Goal: Task Accomplishment & Management: Use online tool/utility

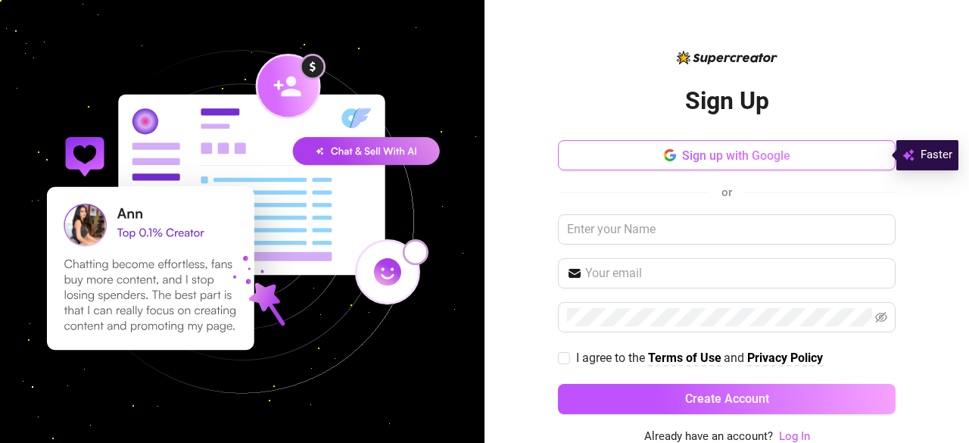
click at [768, 142] on button "Sign up with Google" at bounding box center [727, 155] width 338 height 30
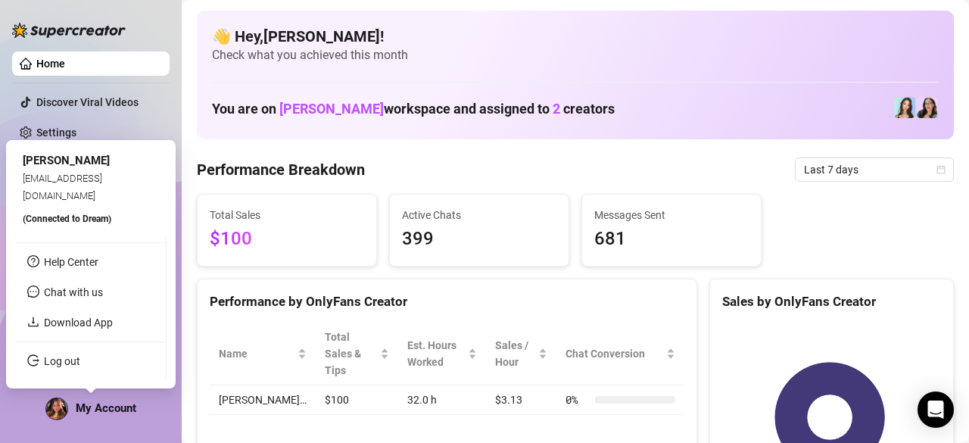
click at [50, 403] on img at bounding box center [56, 408] width 21 height 21
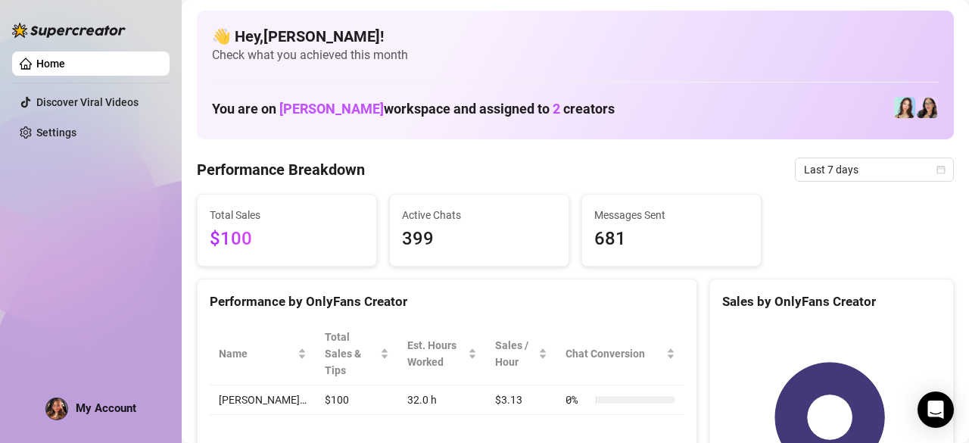
click at [65, 64] on link "Home" at bounding box center [50, 64] width 29 height 12
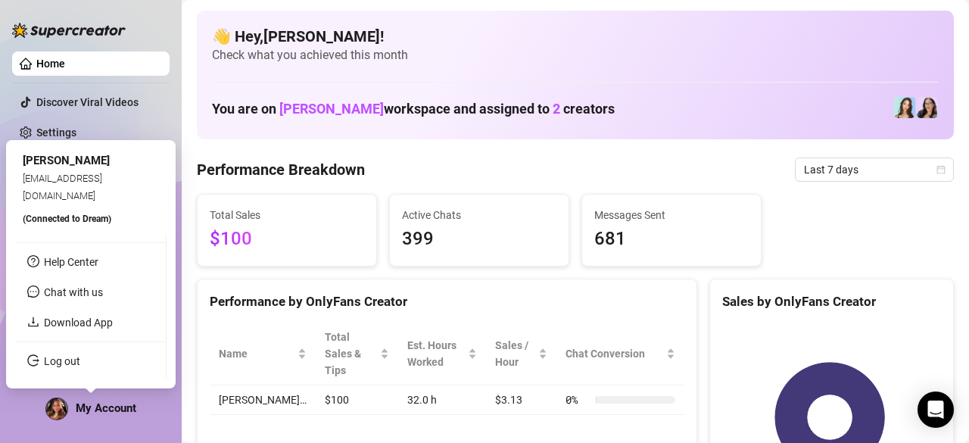
click at [95, 411] on span "My Account" at bounding box center [106, 408] width 61 height 14
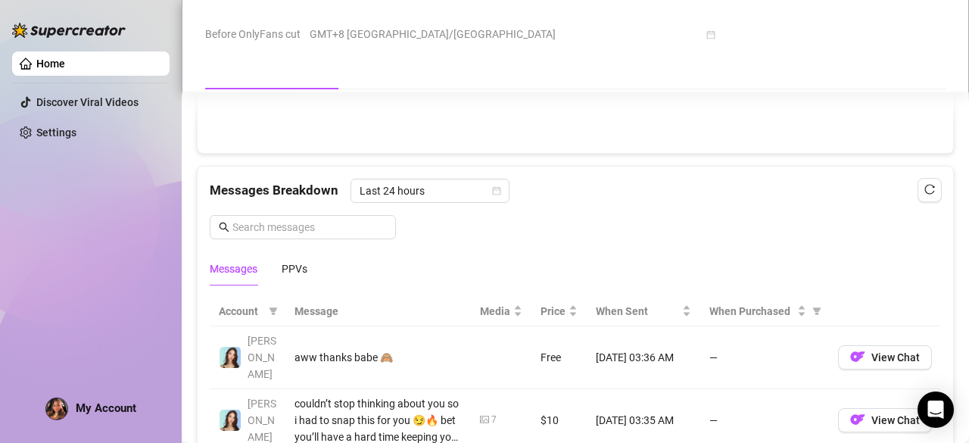
scroll to position [1375, 0]
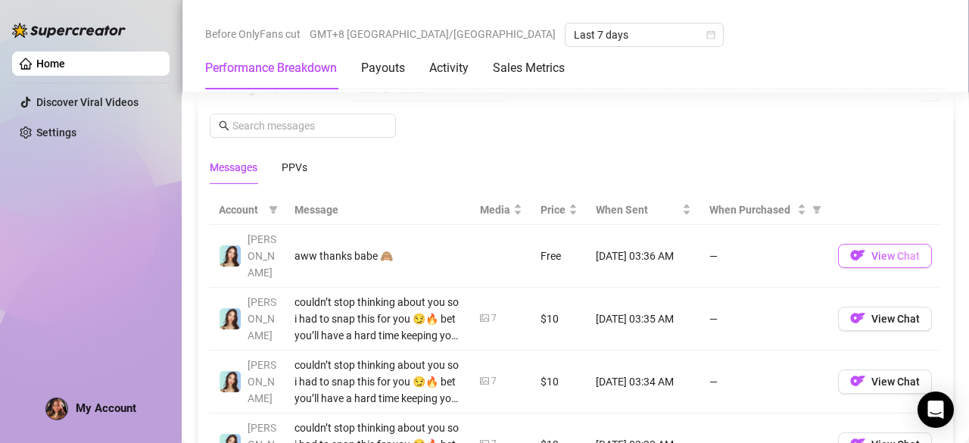
click at [852, 248] on img "button" at bounding box center [857, 255] width 15 height 15
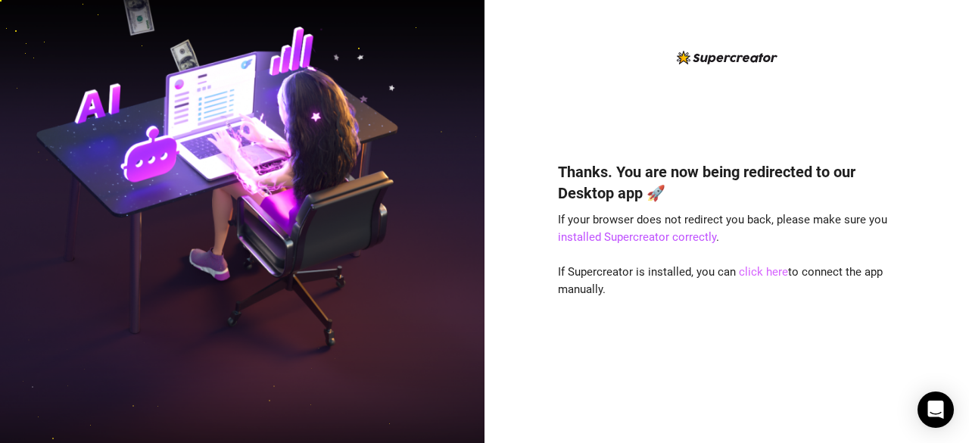
click at [750, 269] on link "click here" at bounding box center [763, 272] width 49 height 14
click at [693, 322] on div "Thanks. You are now being redirected to our Desktop app 🚀 If your browser does …" at bounding box center [727, 280] width 338 height 278
click at [749, 274] on link "click here" at bounding box center [763, 272] width 49 height 14
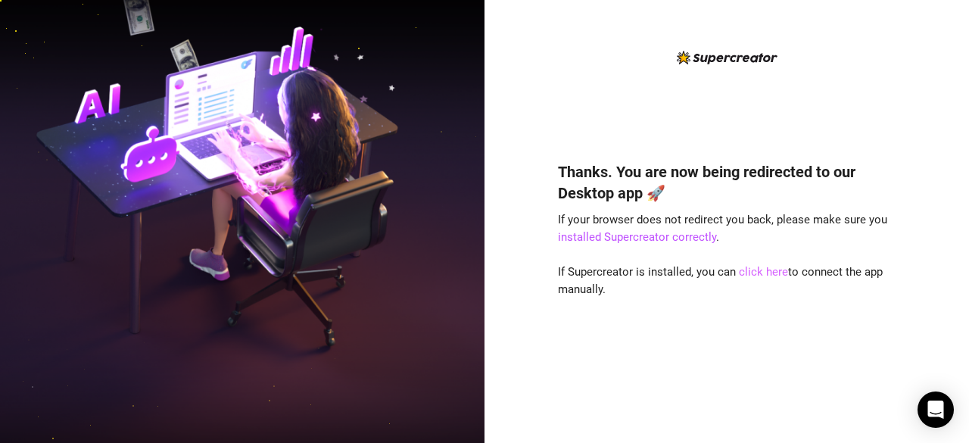
click at [752, 269] on link "click here" at bounding box center [763, 272] width 49 height 14
click at [743, 273] on link "click here" at bounding box center [763, 272] width 49 height 14
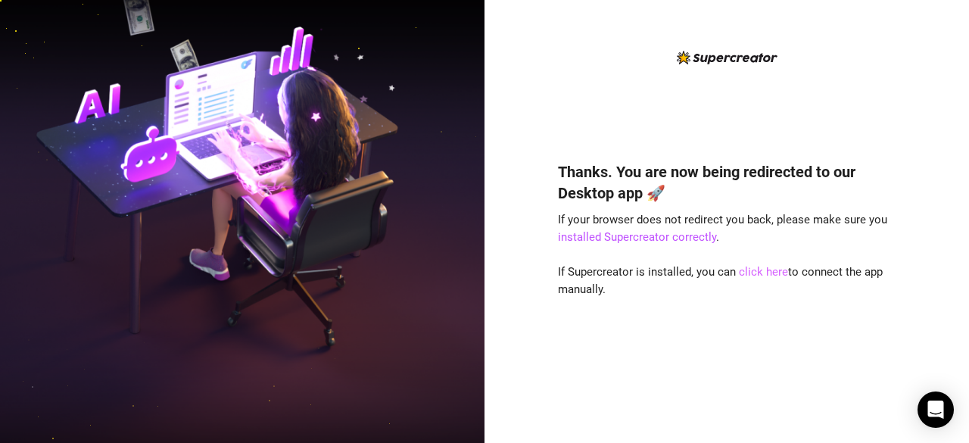
click at [750, 269] on link "click here" at bounding box center [763, 272] width 49 height 14
drag, startPoint x: 750, startPoint y: 269, endPoint x: 702, endPoint y: 338, distance: 83.8
click at [750, 269] on link "click here" at bounding box center [763, 272] width 49 height 14
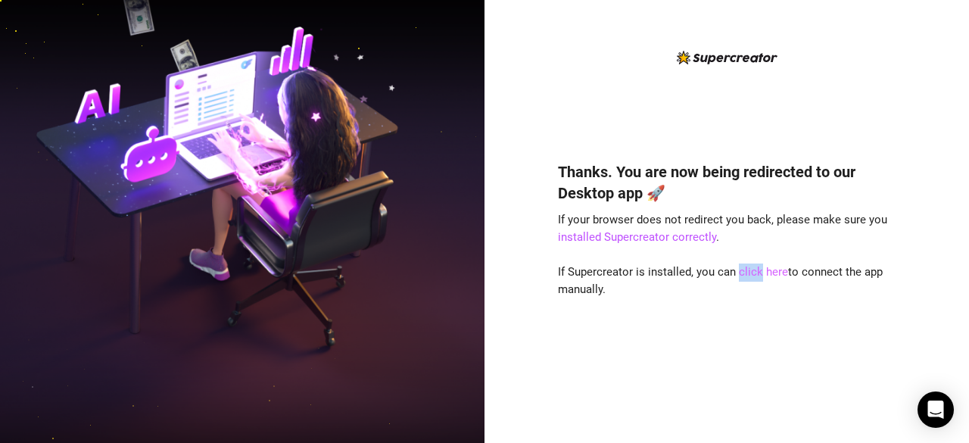
click at [750, 269] on link "click here" at bounding box center [763, 272] width 49 height 14
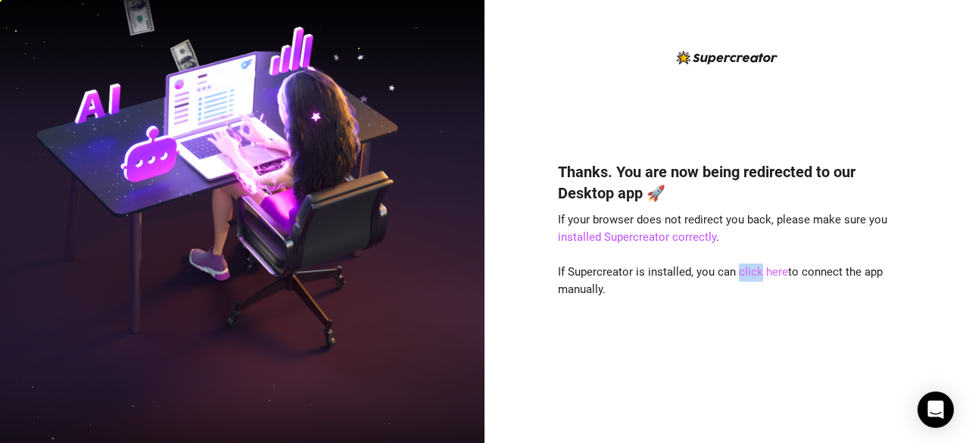
click at [750, 269] on link "click here" at bounding box center [763, 272] width 49 height 14
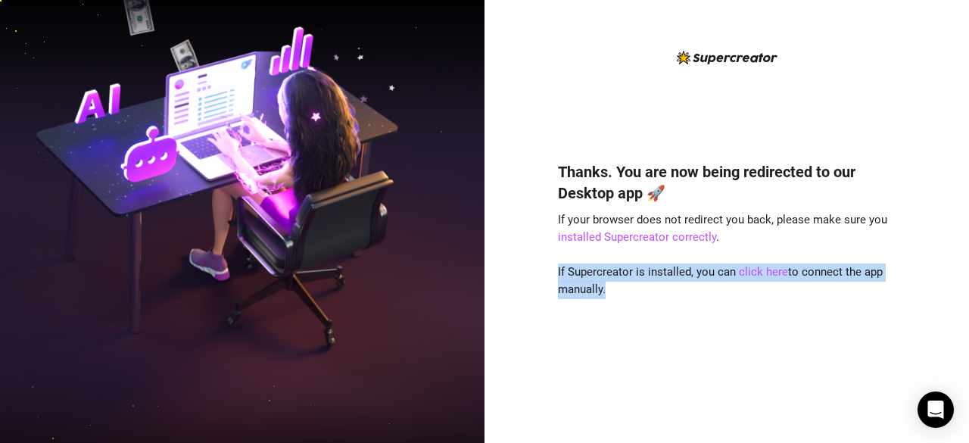
click at [823, 344] on div "Thanks. You are now being redirected to our Desktop app 🚀 If your browser does …" at bounding box center [727, 280] width 338 height 278
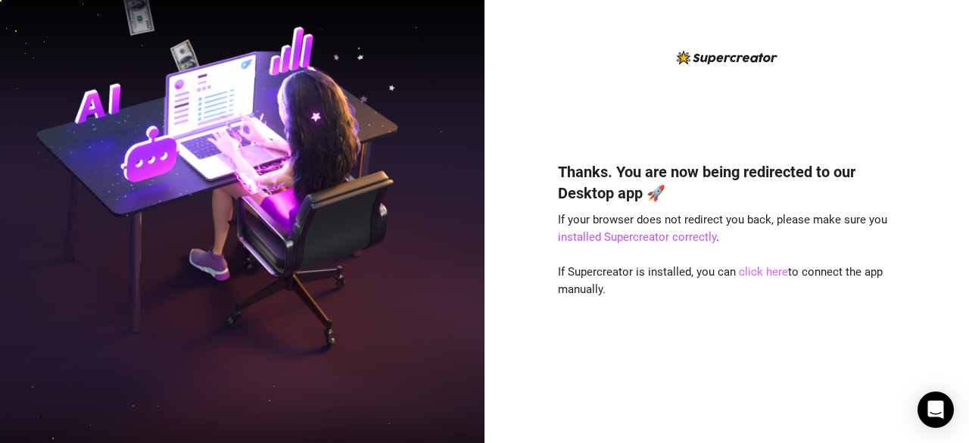
click at [750, 275] on link "click here" at bounding box center [763, 272] width 49 height 14
click at [756, 270] on link "click here" at bounding box center [763, 272] width 49 height 14
click at [751, 267] on link "click here" at bounding box center [763, 272] width 49 height 14
click at [766, 269] on link "click here" at bounding box center [763, 272] width 49 height 14
click at [760, 269] on link "click here" at bounding box center [763, 272] width 49 height 14
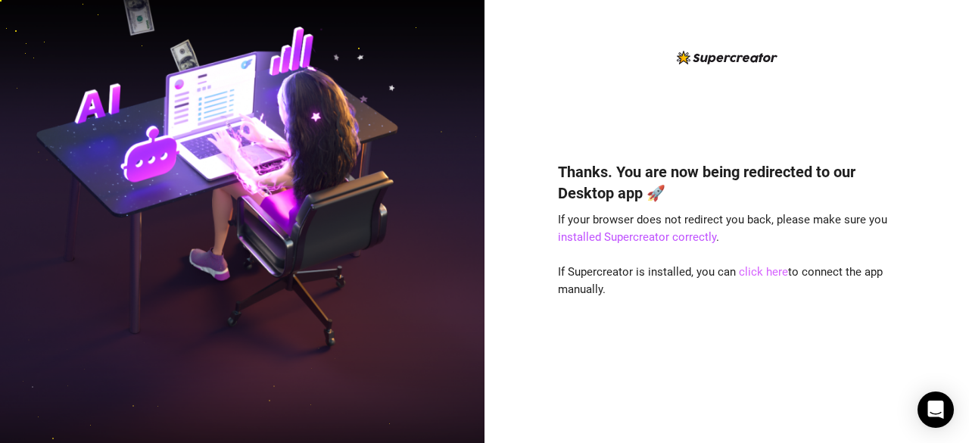
click at [755, 270] on link "click here" at bounding box center [763, 272] width 49 height 14
click at [666, 239] on link "installed Supercreator correctly" at bounding box center [637, 237] width 158 height 14
click at [764, 274] on link "click here" at bounding box center [763, 272] width 49 height 14
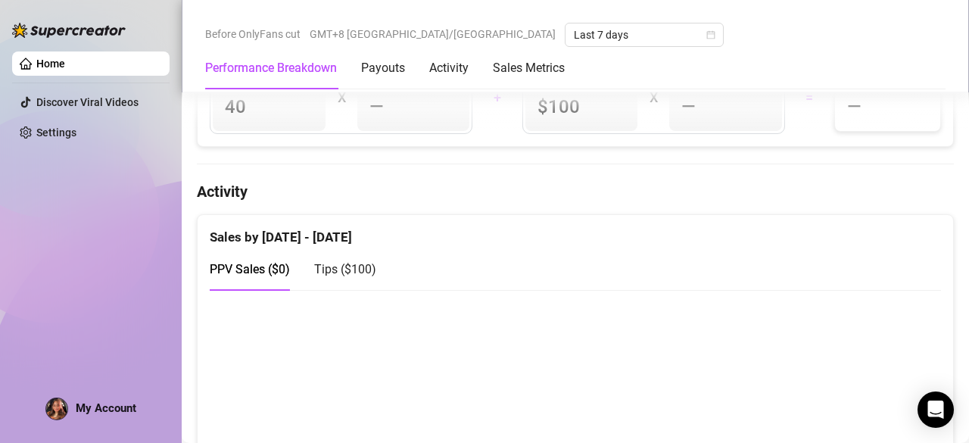
scroll to position [758, 0]
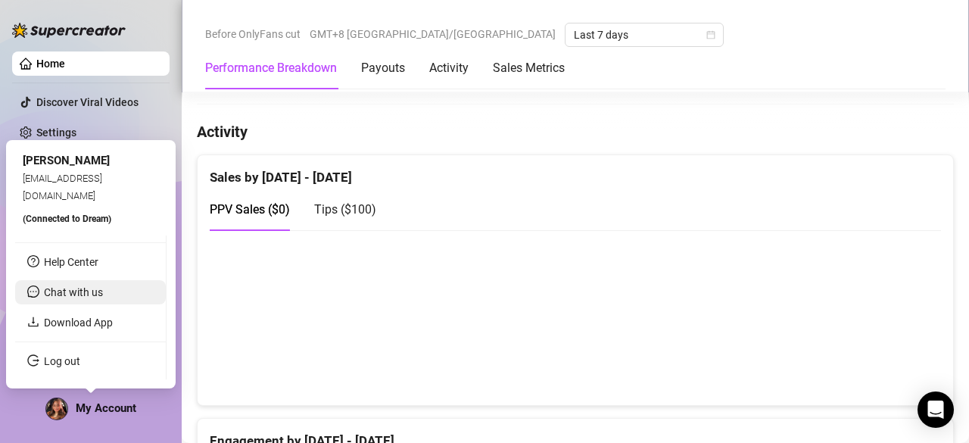
click at [98, 284] on li "Chat with us" at bounding box center [90, 292] width 151 height 24
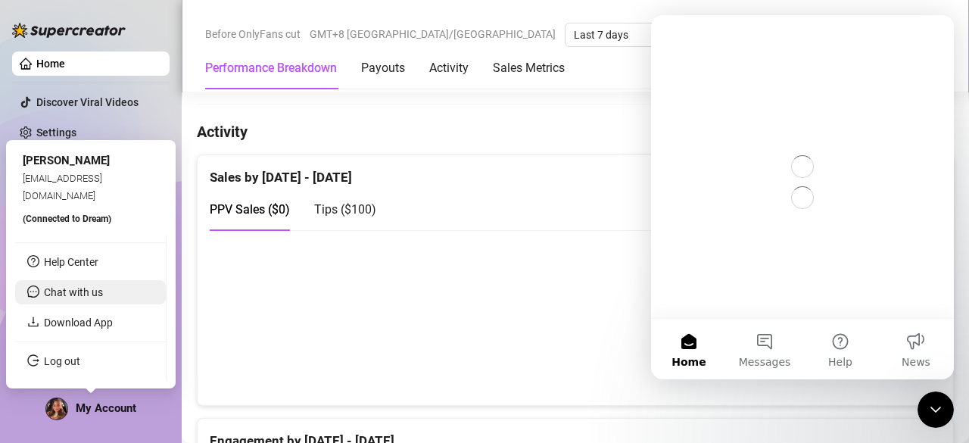
scroll to position [0, 0]
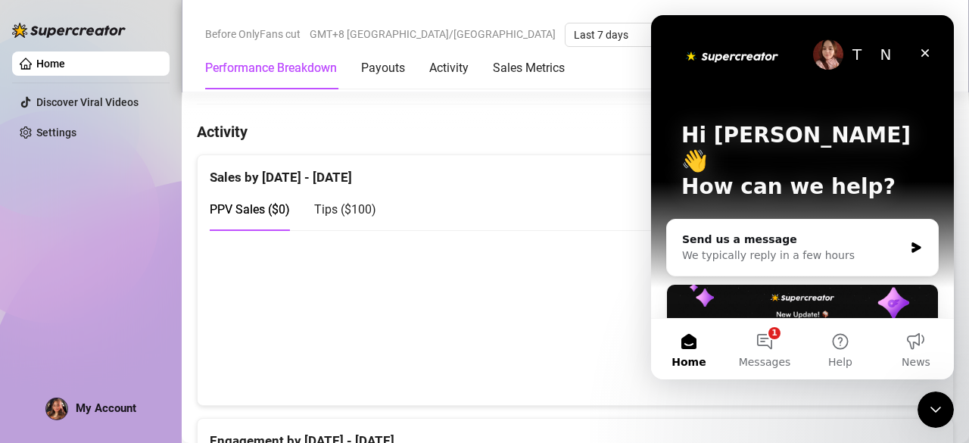
click at [127, 195] on div "Home Discover Viral Videos Settings My Account" at bounding box center [90, 214] width 157 height 429
click at [926, 49] on icon "Close" at bounding box center [925, 53] width 12 height 12
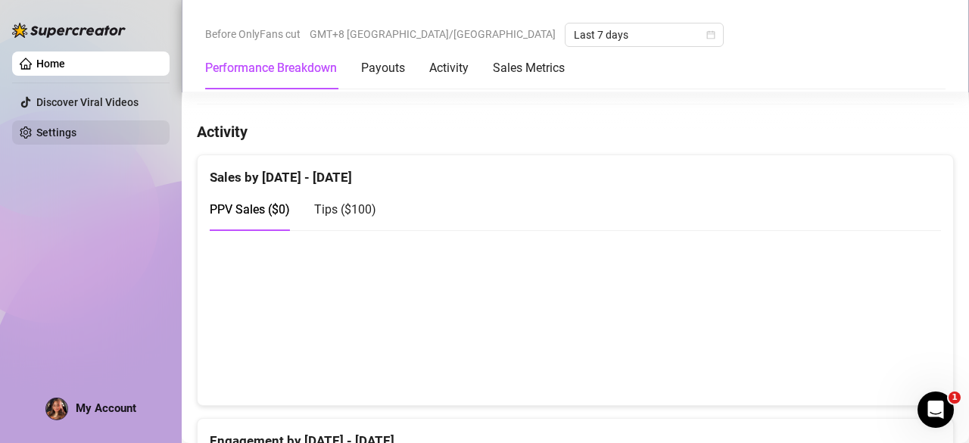
click at [76, 132] on link "Settings" at bounding box center [56, 132] width 40 height 12
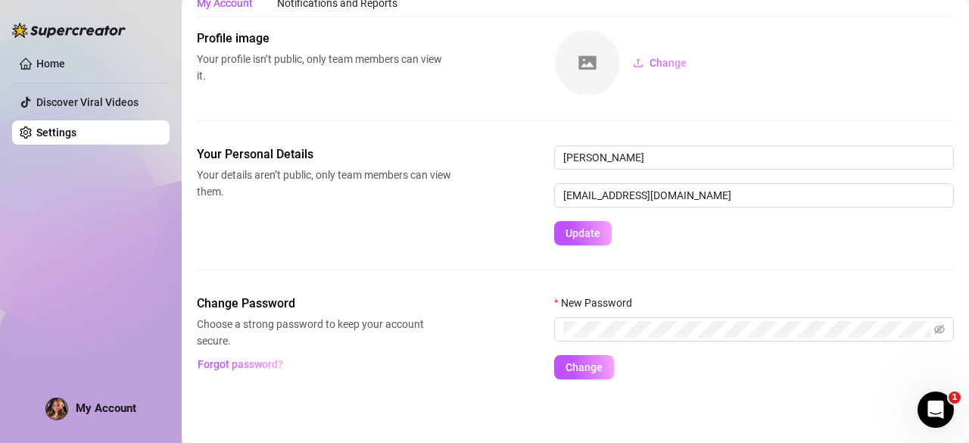
scroll to position [56, 0]
click at [0, 304] on aside "Home Discover Viral Videos Settings My Account" at bounding box center [91, 221] width 182 height 443
click at [54, 231] on div "Home Discover Viral Videos Settings My Account" at bounding box center [90, 214] width 157 height 429
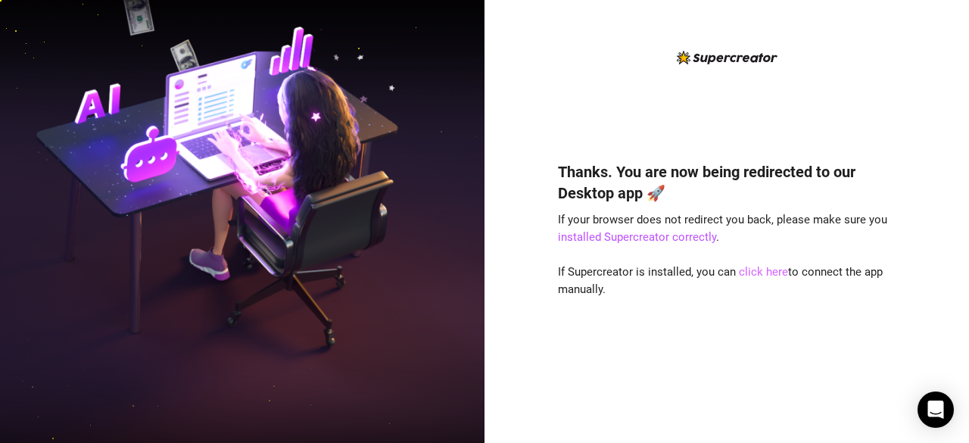
click at [755, 274] on link "click here" at bounding box center [763, 272] width 49 height 14
click at [648, 236] on link "installed Supercreator correctly" at bounding box center [637, 237] width 158 height 14
click at [760, 269] on link "click here" at bounding box center [763, 272] width 49 height 14
click at [766, 267] on link "click here" at bounding box center [763, 272] width 49 height 14
